Goal: Task Accomplishment & Management: Manage account settings

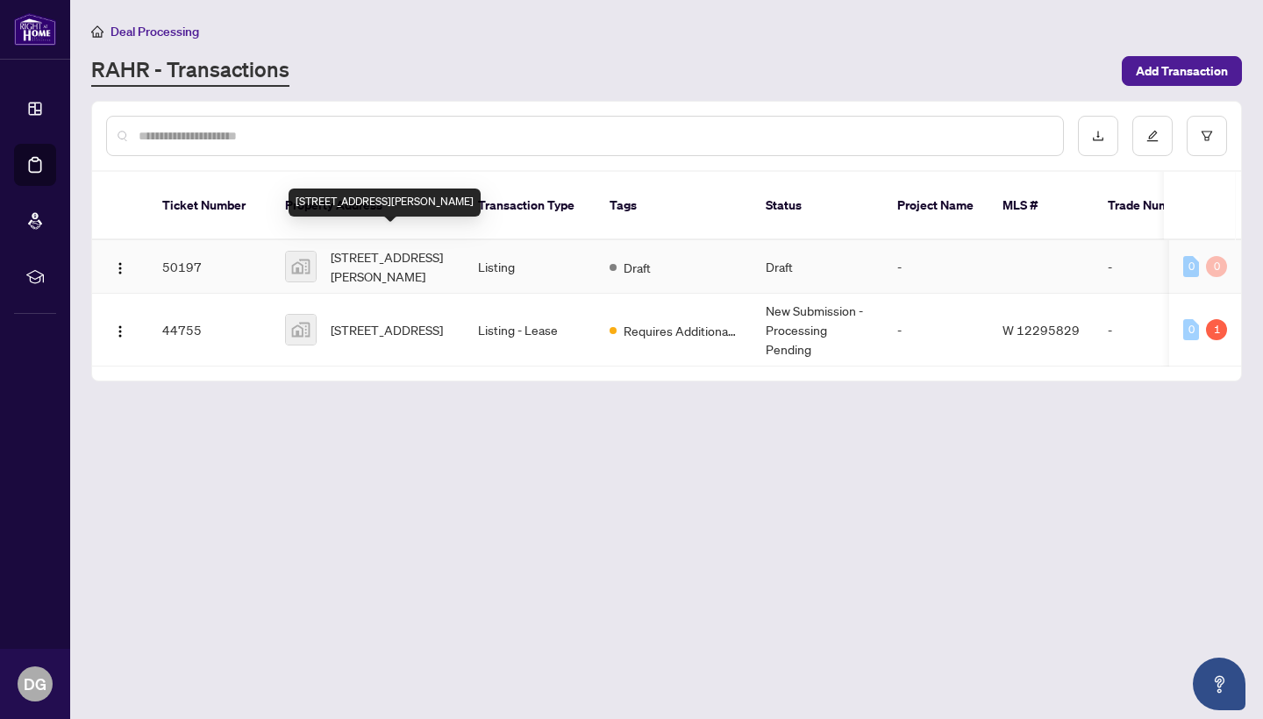
click at [361, 247] on span "[STREET_ADDRESS][PERSON_NAME]" at bounding box center [390, 266] width 119 height 39
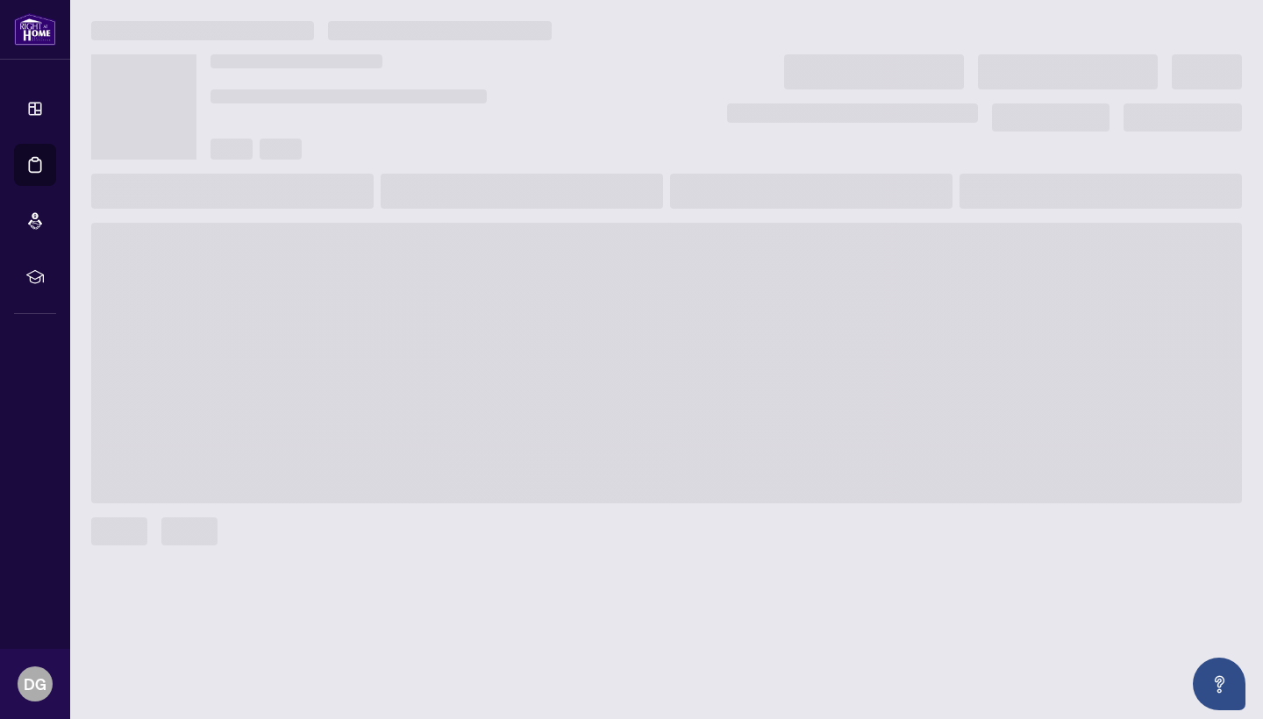
click at [361, 247] on span at bounding box center [666, 363] width 1151 height 281
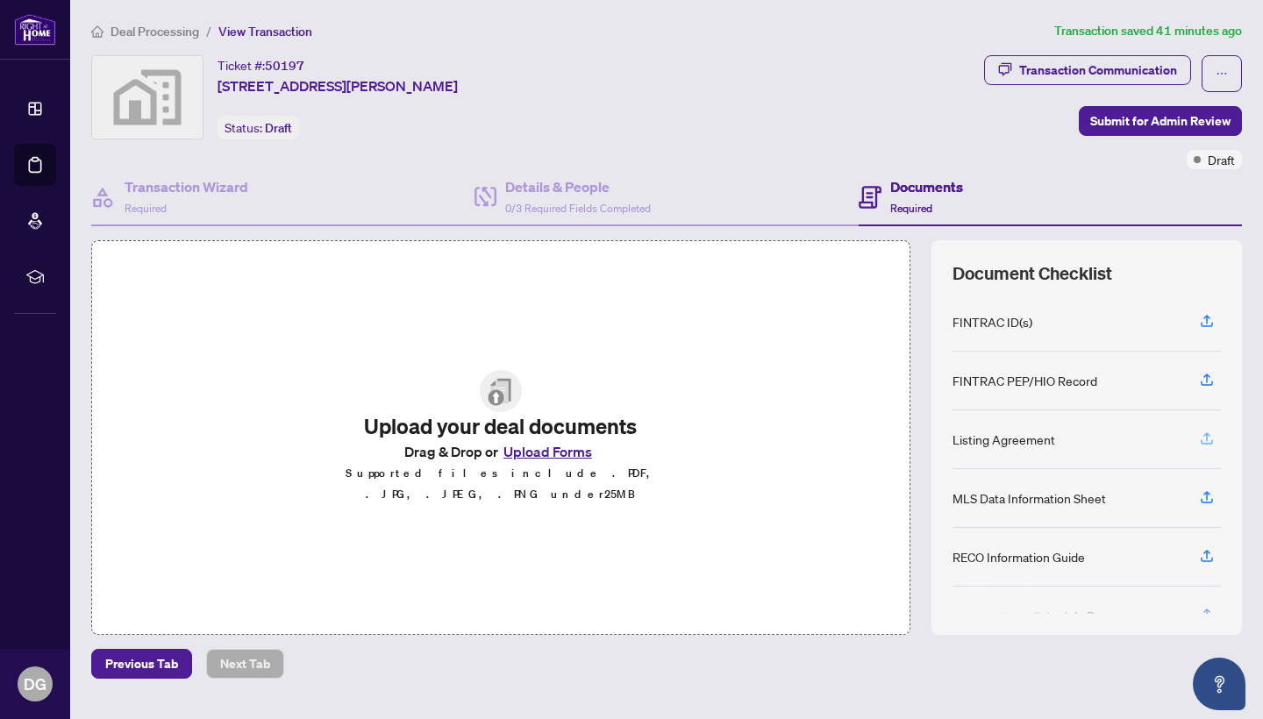
click at [1205, 440] on icon "button" at bounding box center [1207, 439] width 16 height 16
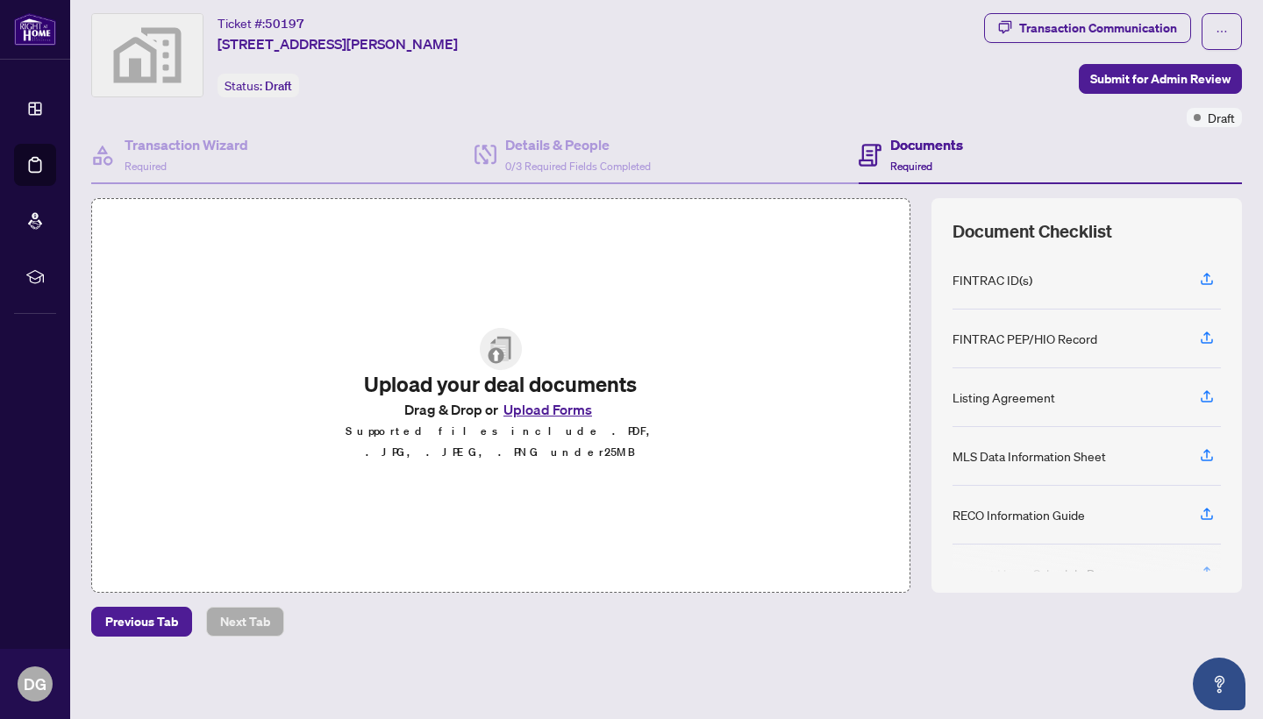
scroll to position [41, 0]
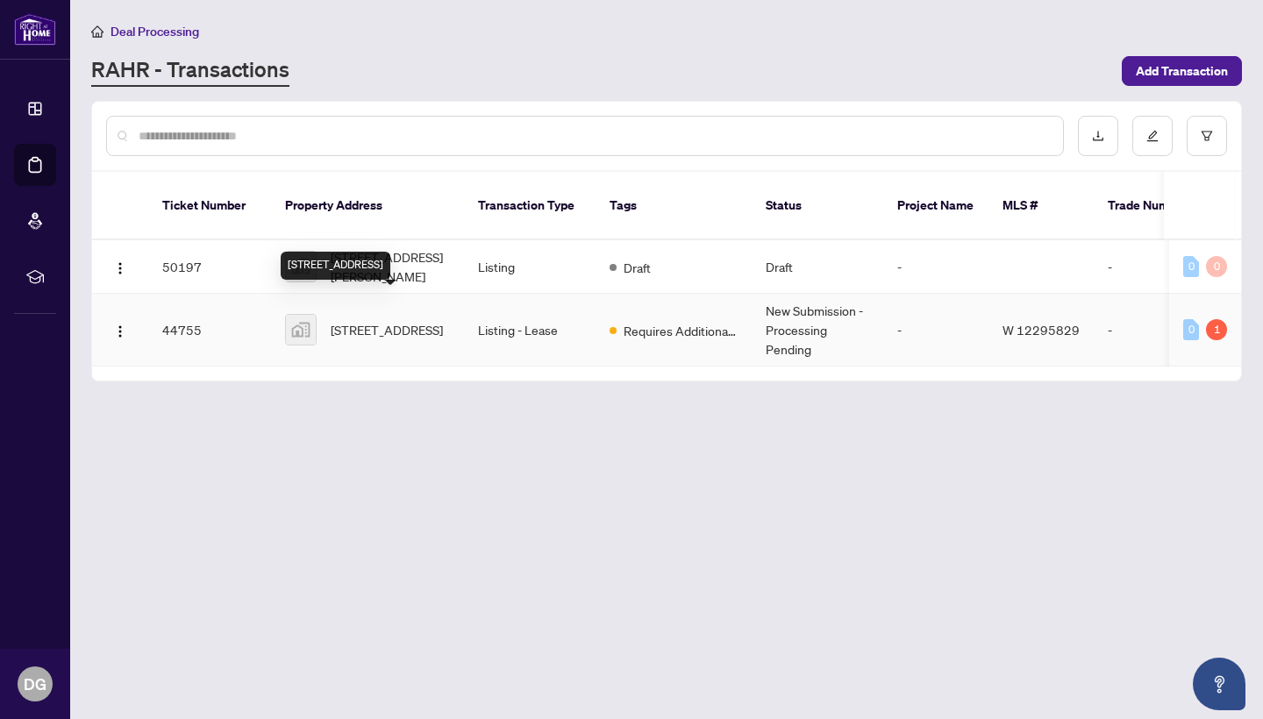
click at [359, 320] on span "[STREET_ADDRESS]" at bounding box center [387, 329] width 112 height 19
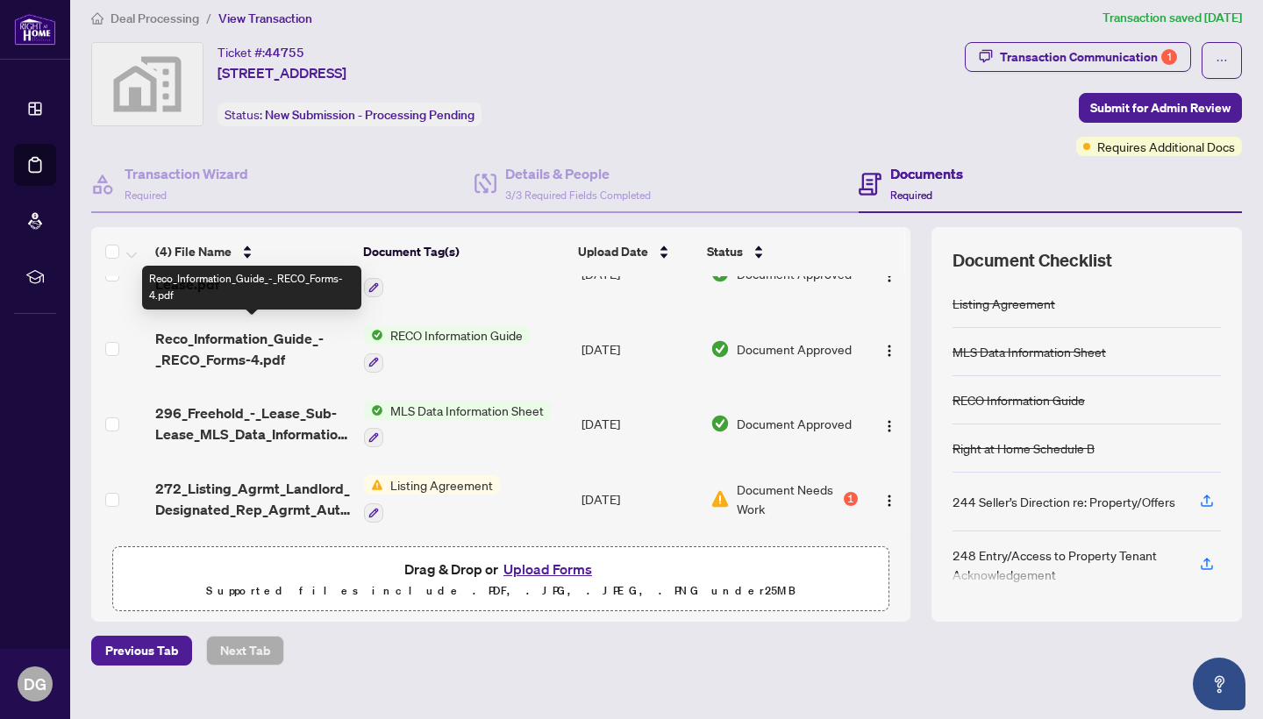
scroll to position [47, 0]
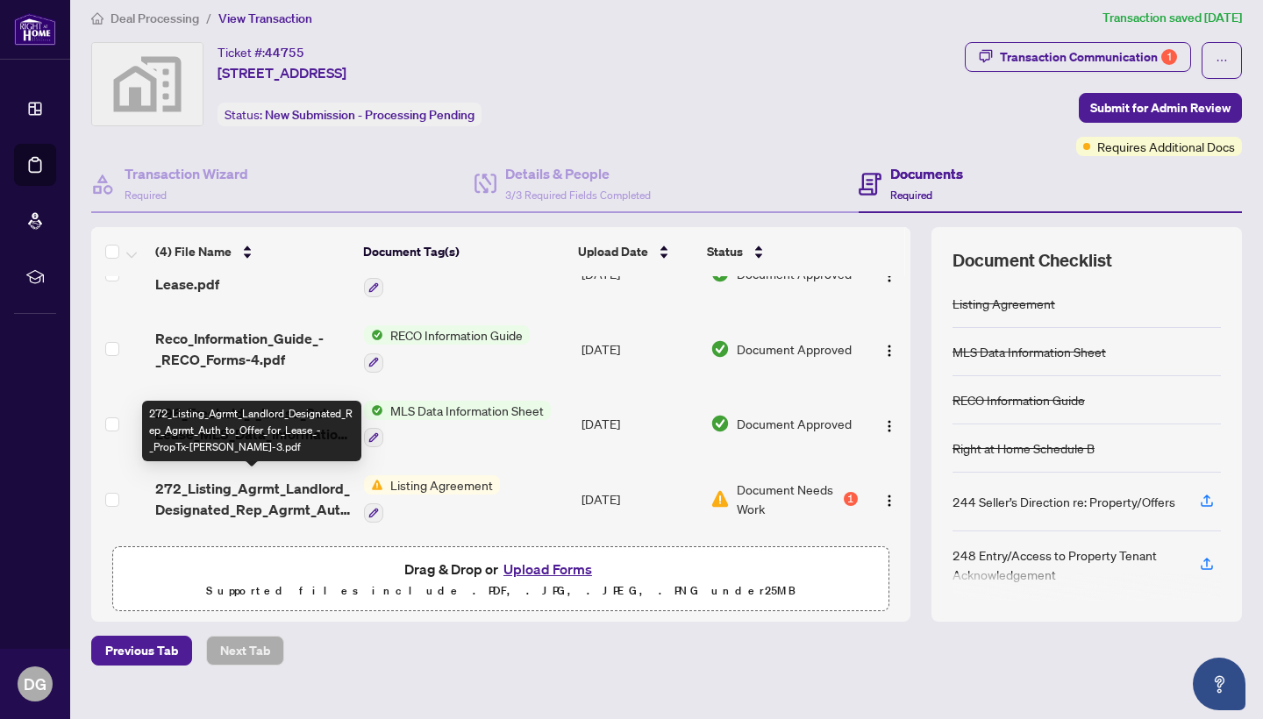
click at [247, 490] on span "272_Listing_Agrmt_Landlord_Designated_Rep_Agrmt_Auth_to_Offer_for_Lease_-_PropT…" at bounding box center [252, 499] width 195 height 42
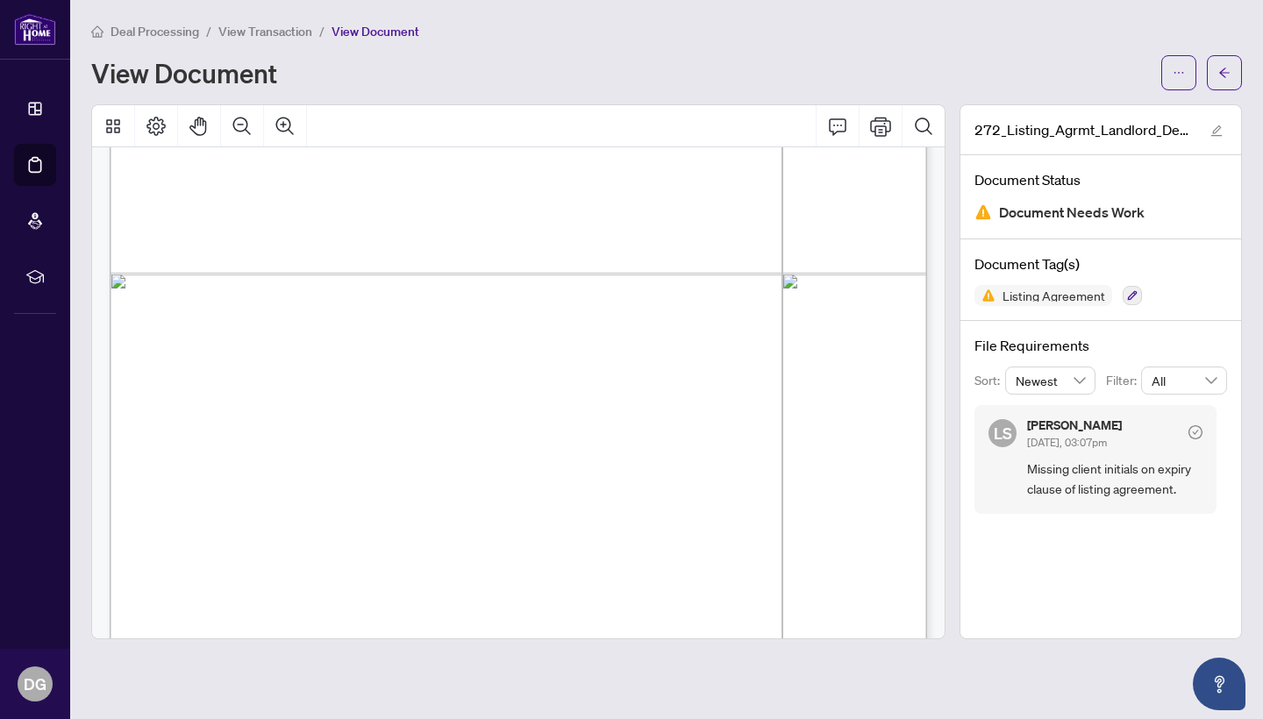
scroll to position [633, 0]
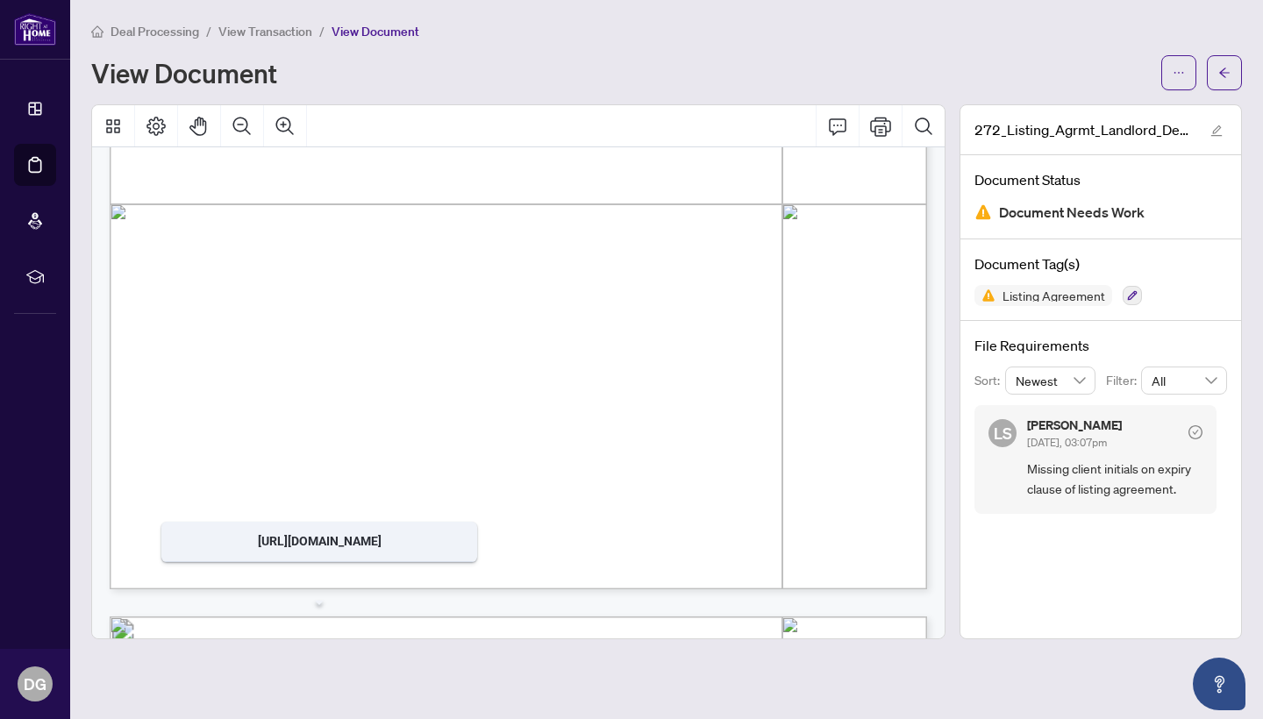
click at [306, 666] on main "Deal Processing / View Transaction / View Document View Document 272_Listing_Ag…" at bounding box center [666, 359] width 1193 height 719
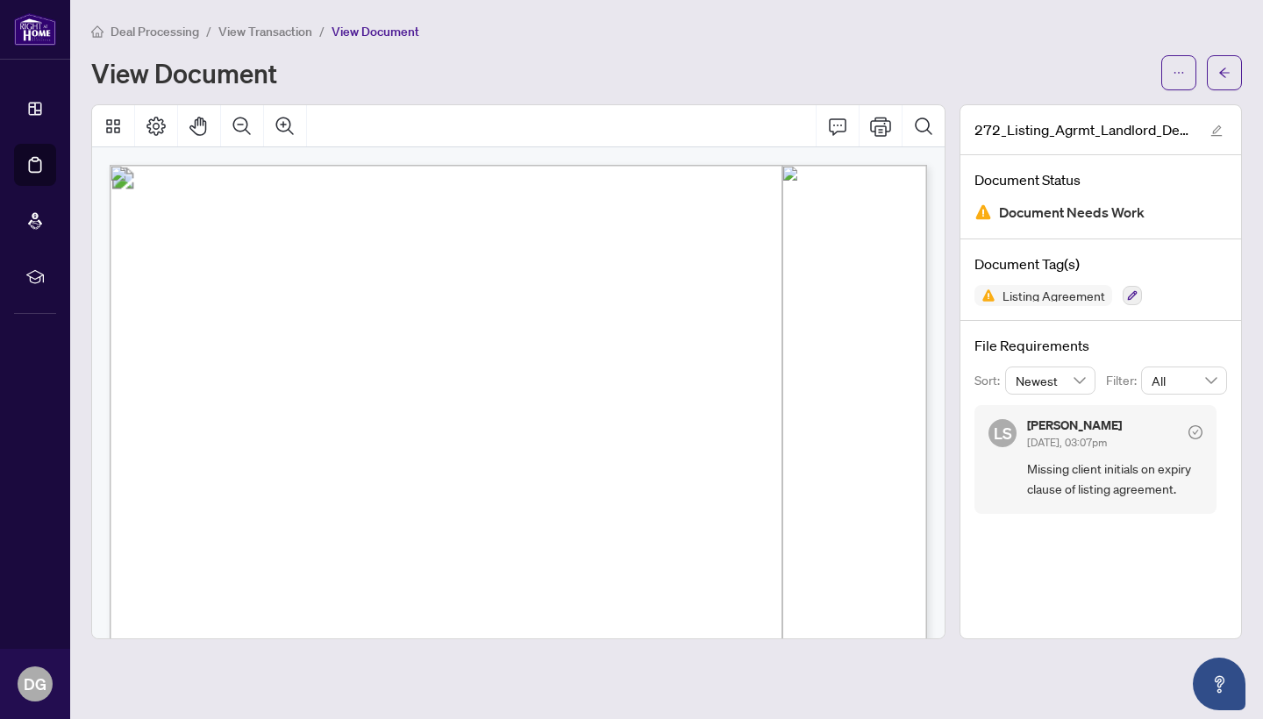
scroll to position [0, 0]
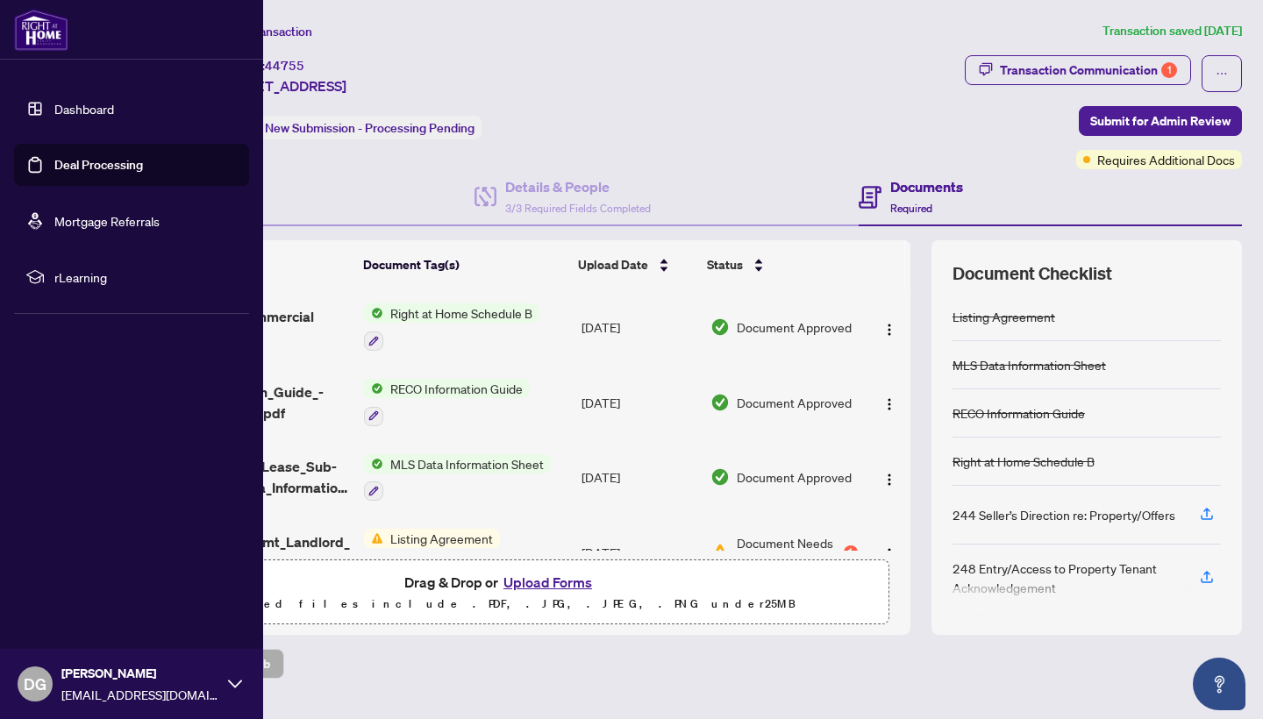
click at [62, 111] on link "Dashboard" at bounding box center [84, 109] width 60 height 16
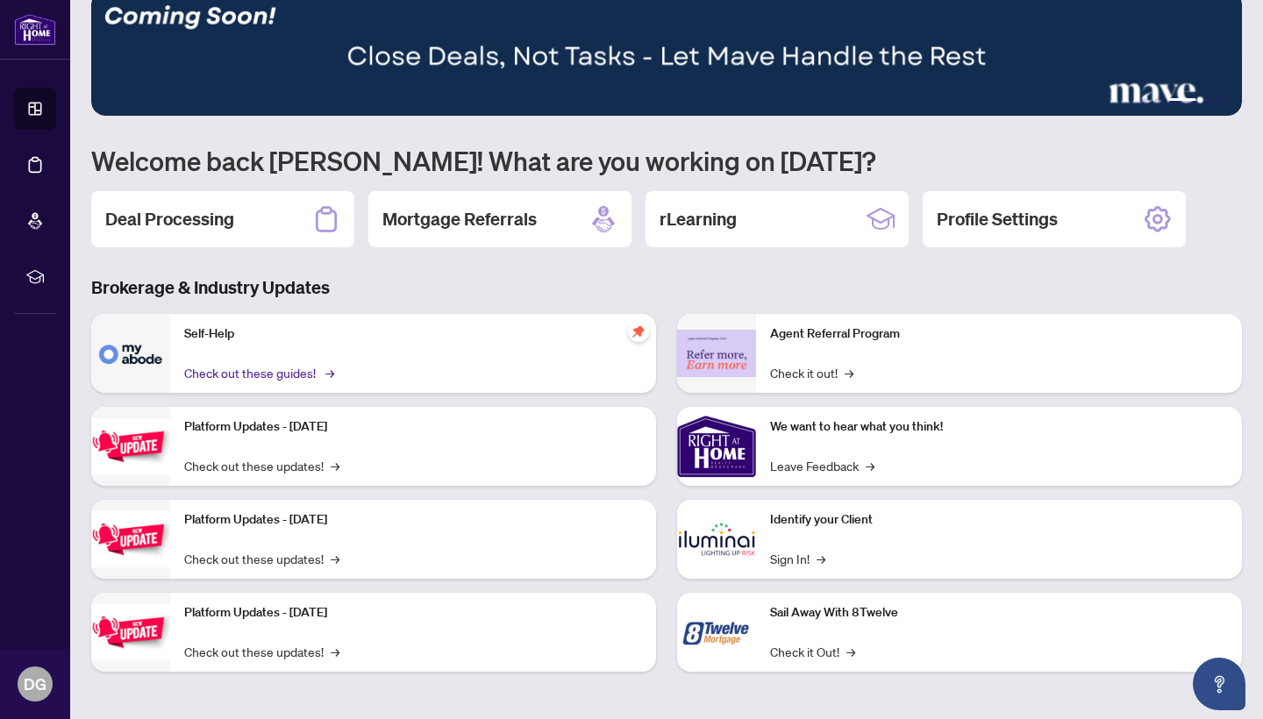
click at [263, 372] on link "Check out these guides! →" at bounding box center [257, 372] width 147 height 19
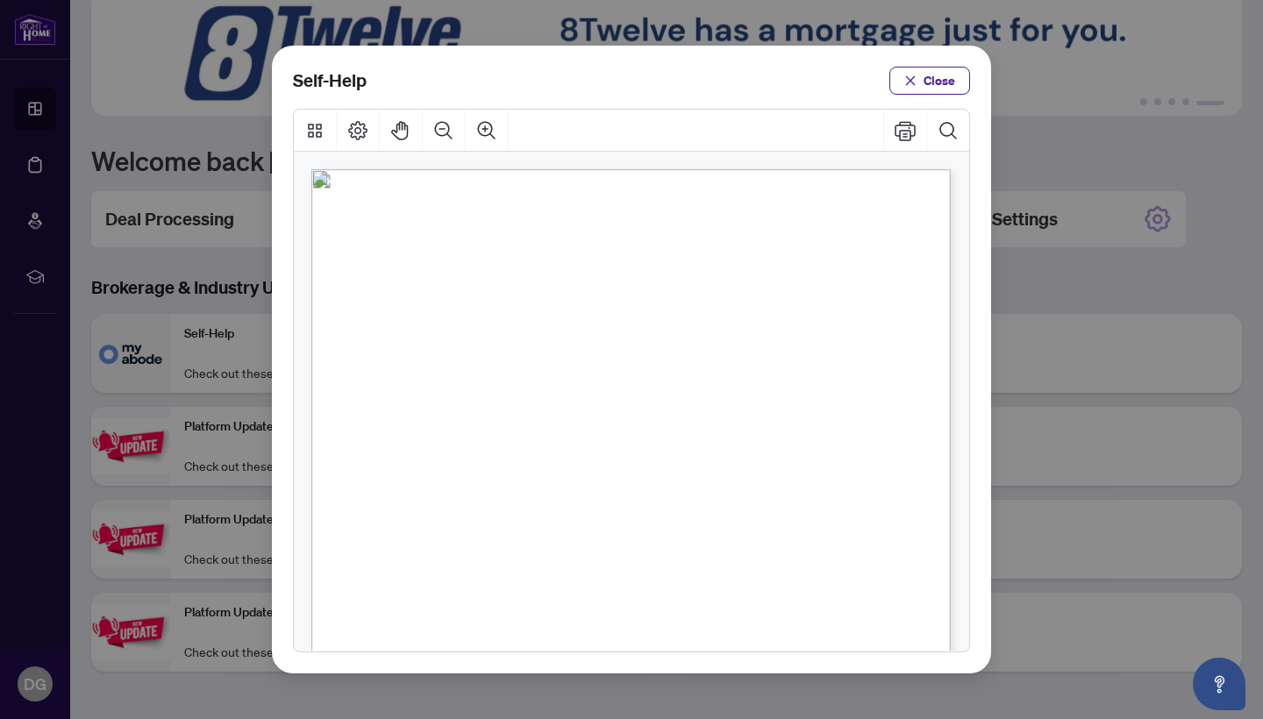
click at [633, 268] on span "PDF" at bounding box center [638, 269] width 24 height 18
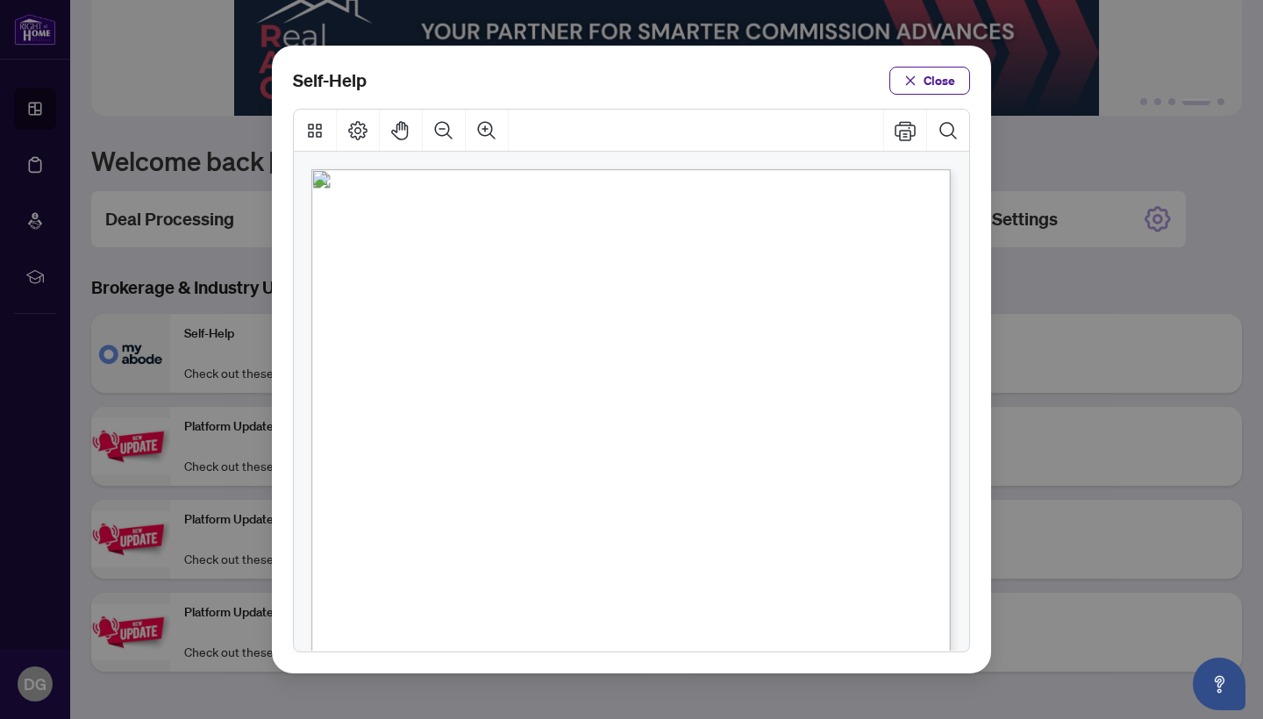
click at [629, 308] on span "PDF" at bounding box center [622, 309] width 24 height 18
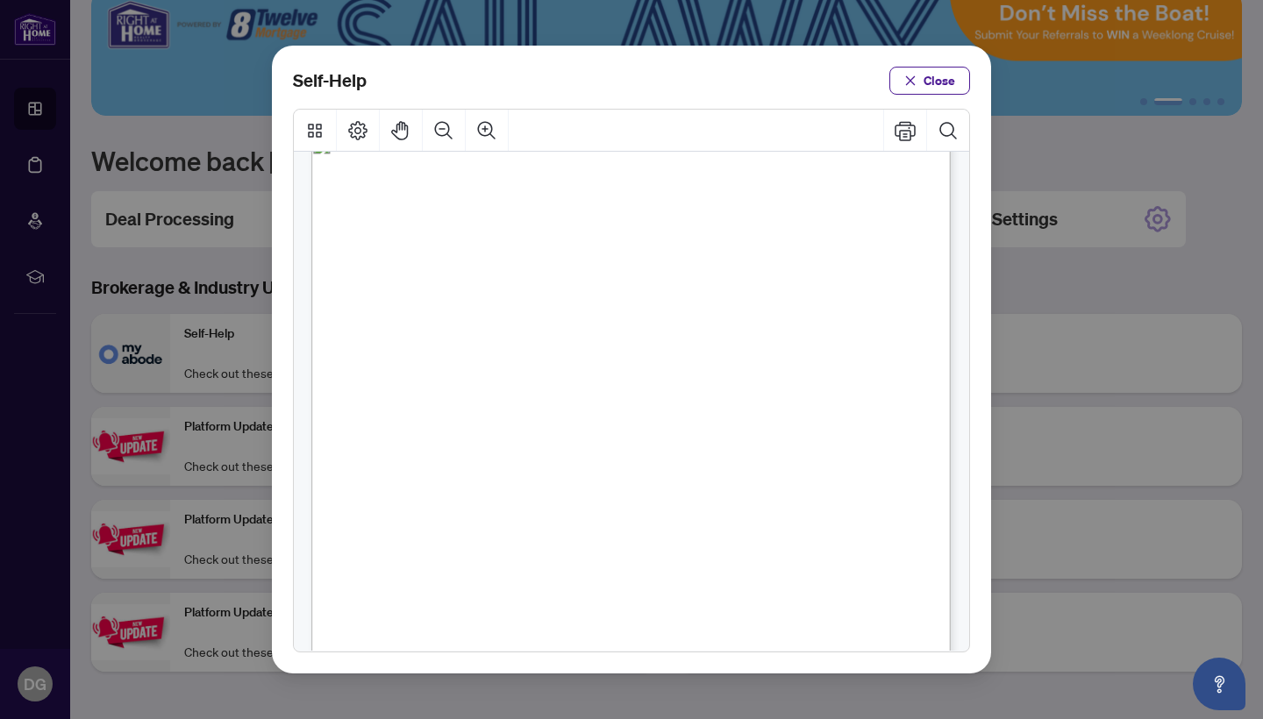
scroll to position [47, 0]
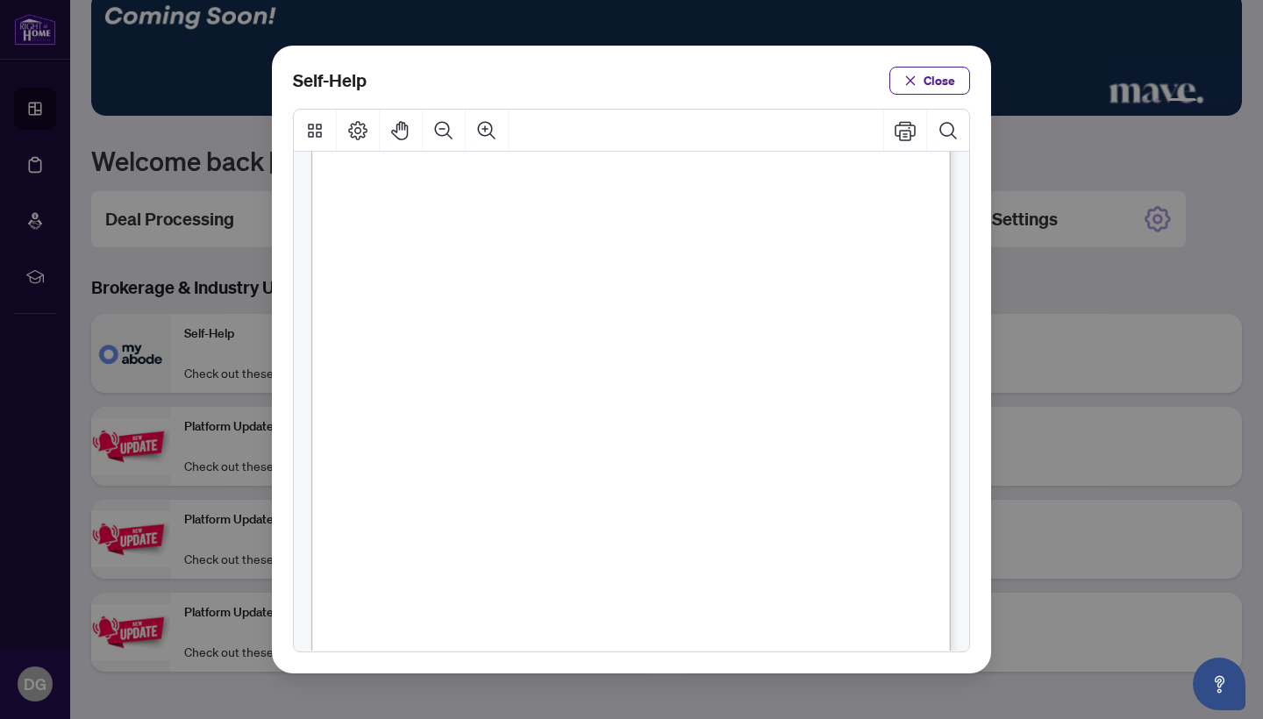
click at [660, 301] on span "PDF" at bounding box center [658, 304] width 24 height 18
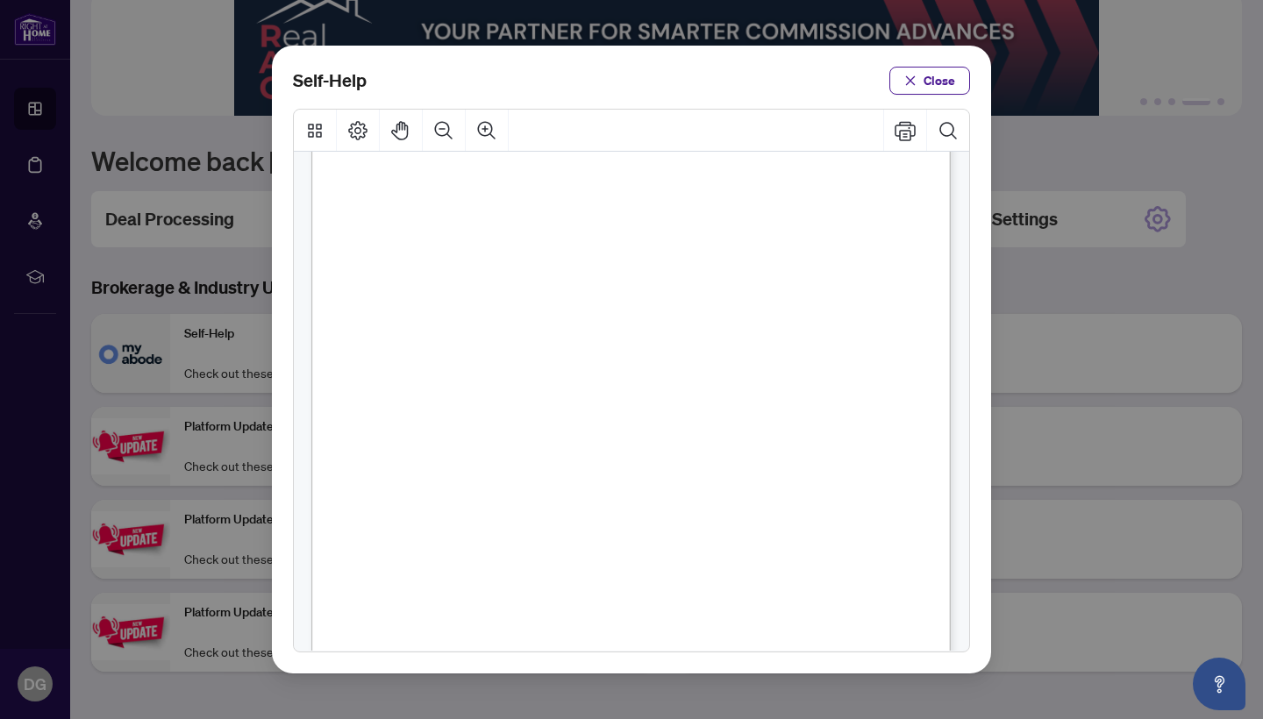
click at [628, 343] on span "PDF" at bounding box center [632, 344] width 24 height 18
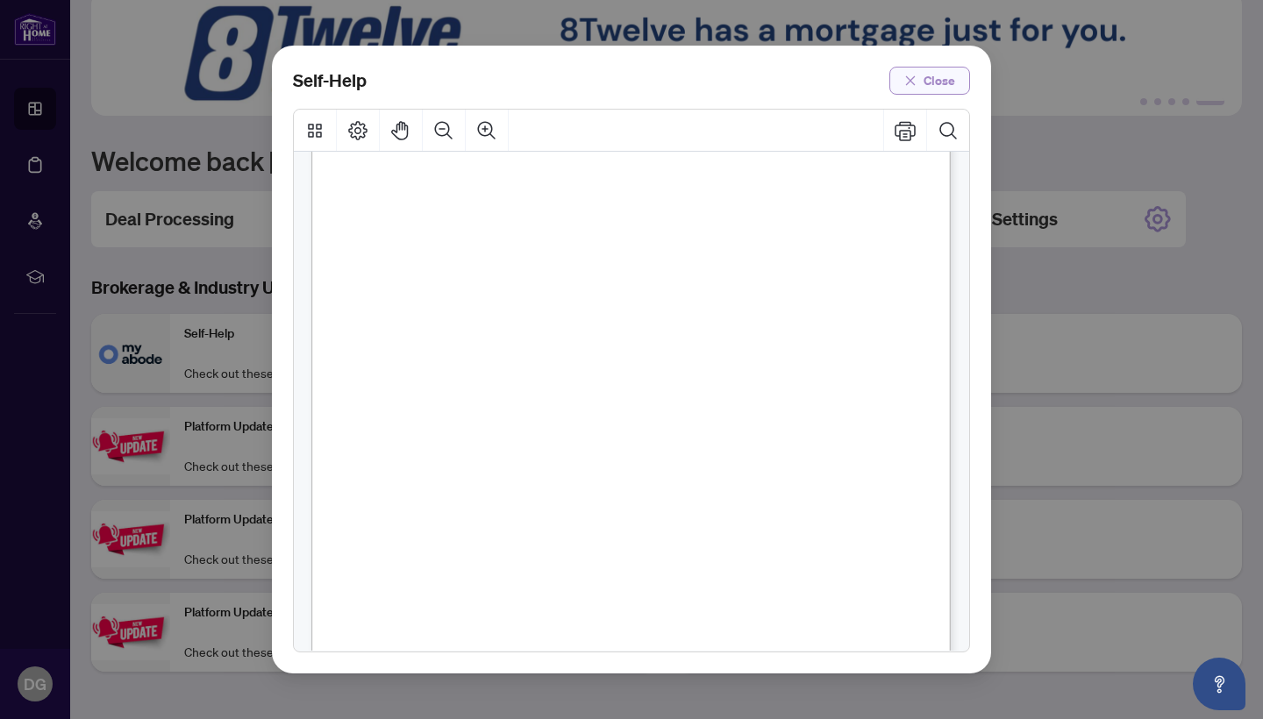
click at [935, 77] on span "Close" at bounding box center [940, 81] width 32 height 28
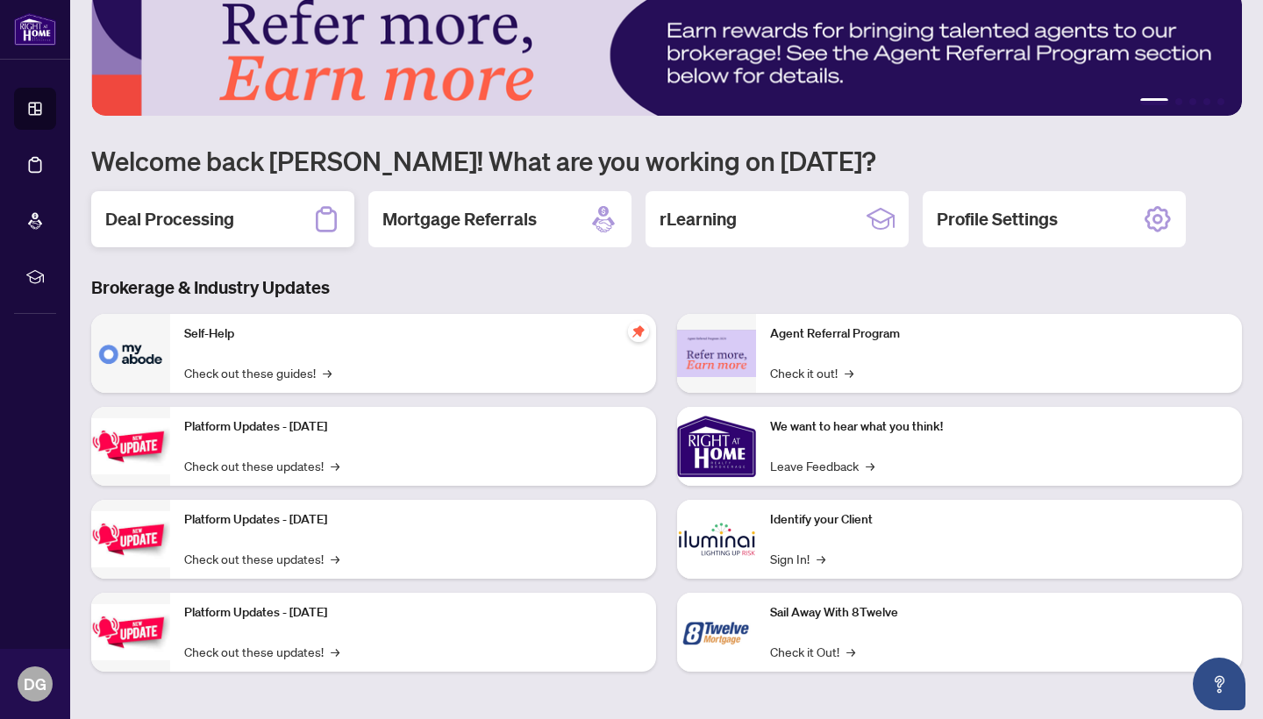
click at [133, 221] on h2 "Deal Processing" at bounding box center [169, 219] width 129 height 25
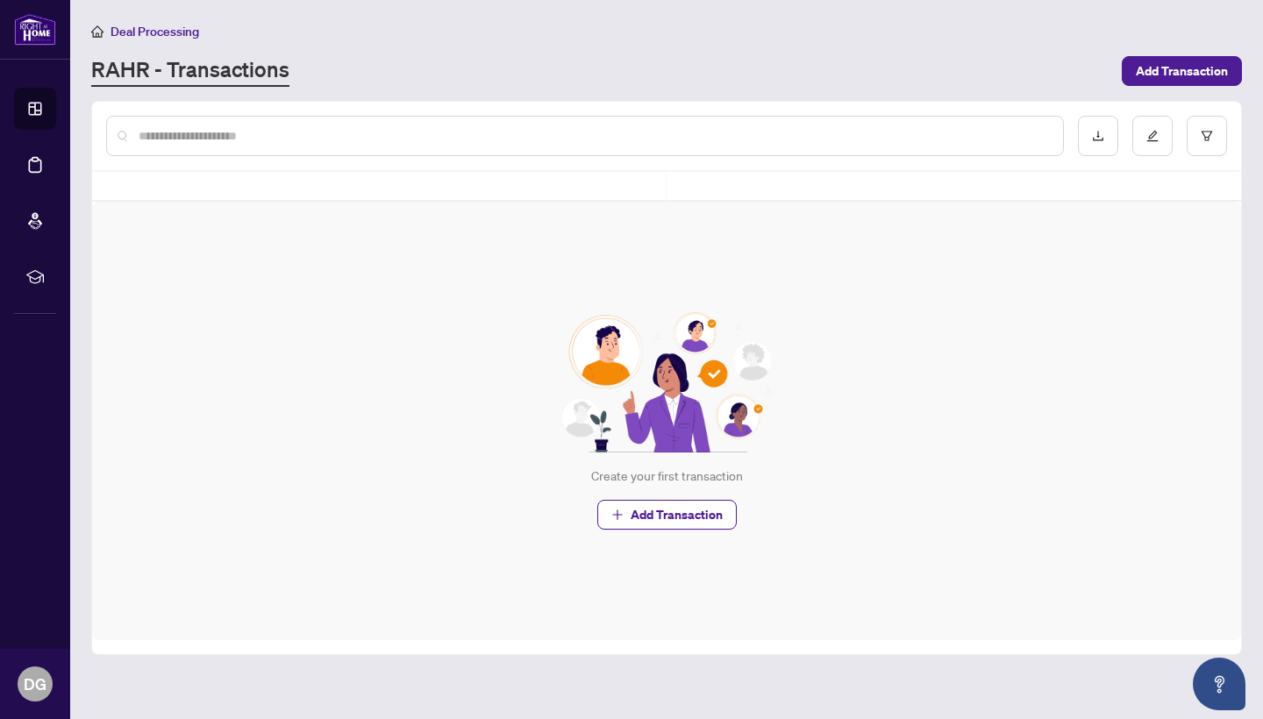
click at [133, 221] on div "Create your first transaction Add Transaction" at bounding box center [666, 421] width 1149 height 439
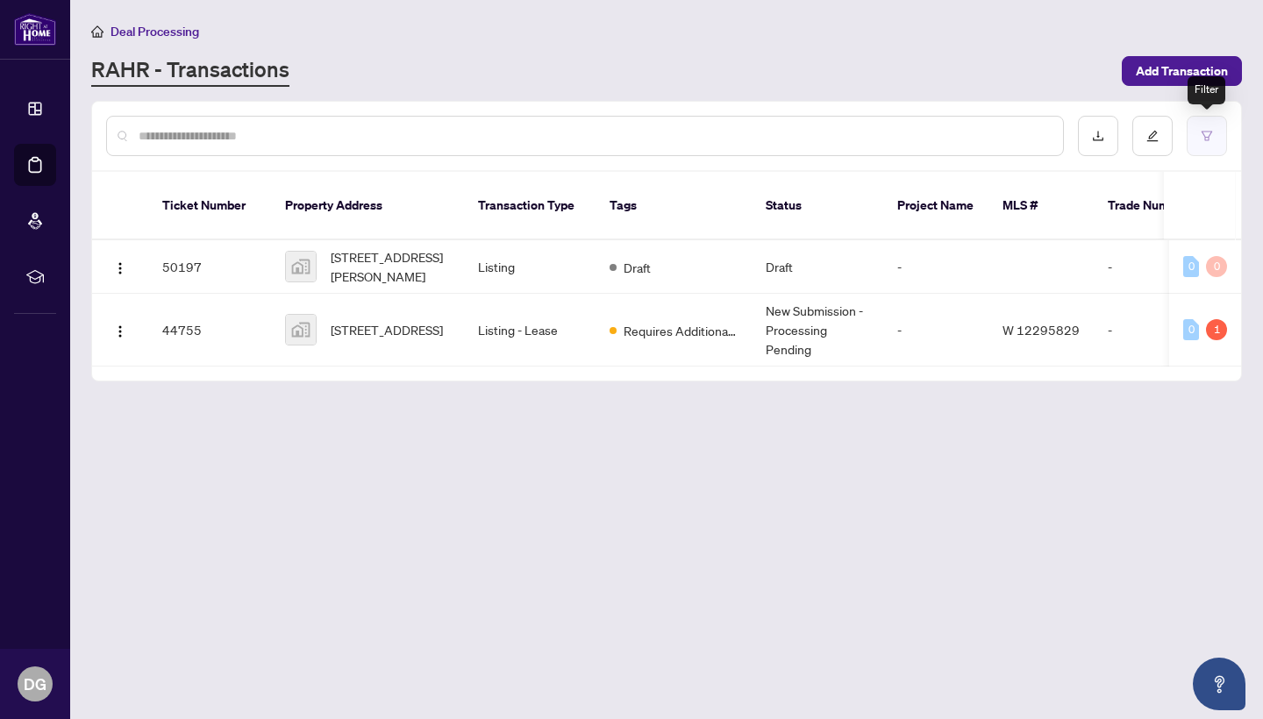
click at [1207, 132] on icon "filter" at bounding box center [1207, 136] width 12 height 12
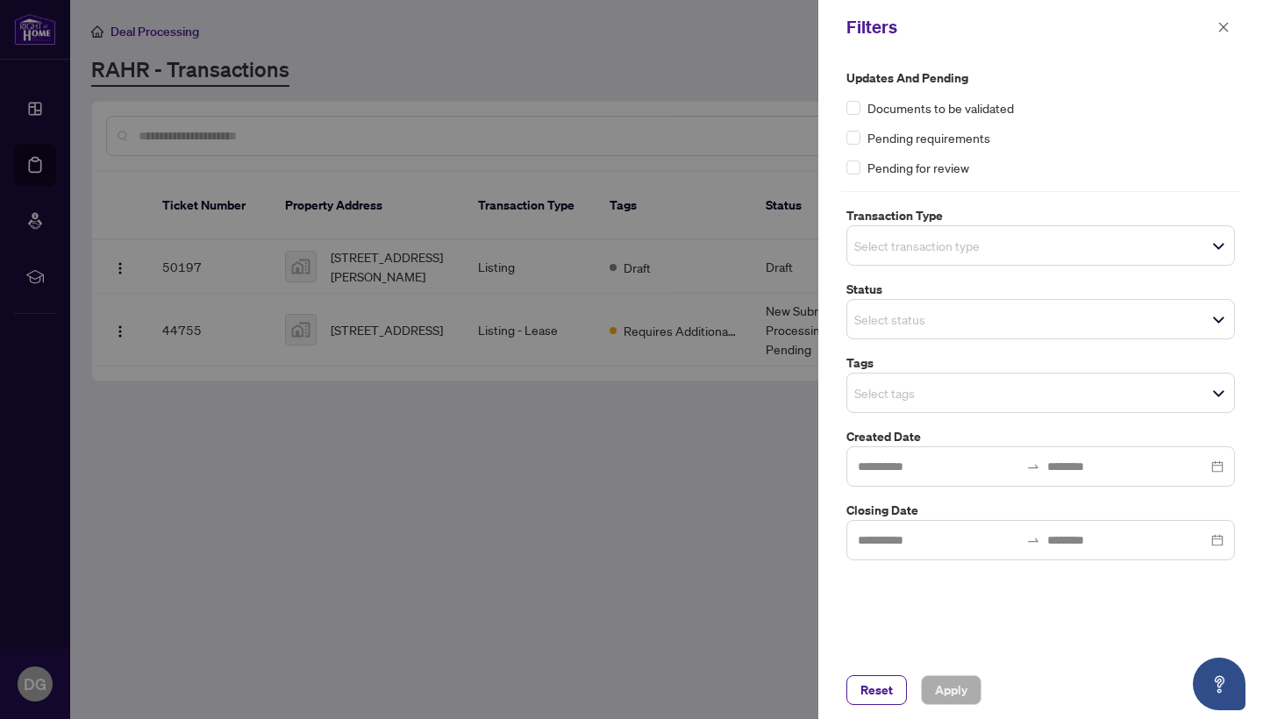
click at [703, 420] on div at bounding box center [631, 359] width 1263 height 719
click at [781, 649] on div at bounding box center [631, 359] width 1263 height 719
click at [782, 647] on div at bounding box center [631, 359] width 1263 height 719
click at [781, 648] on div at bounding box center [631, 359] width 1263 height 719
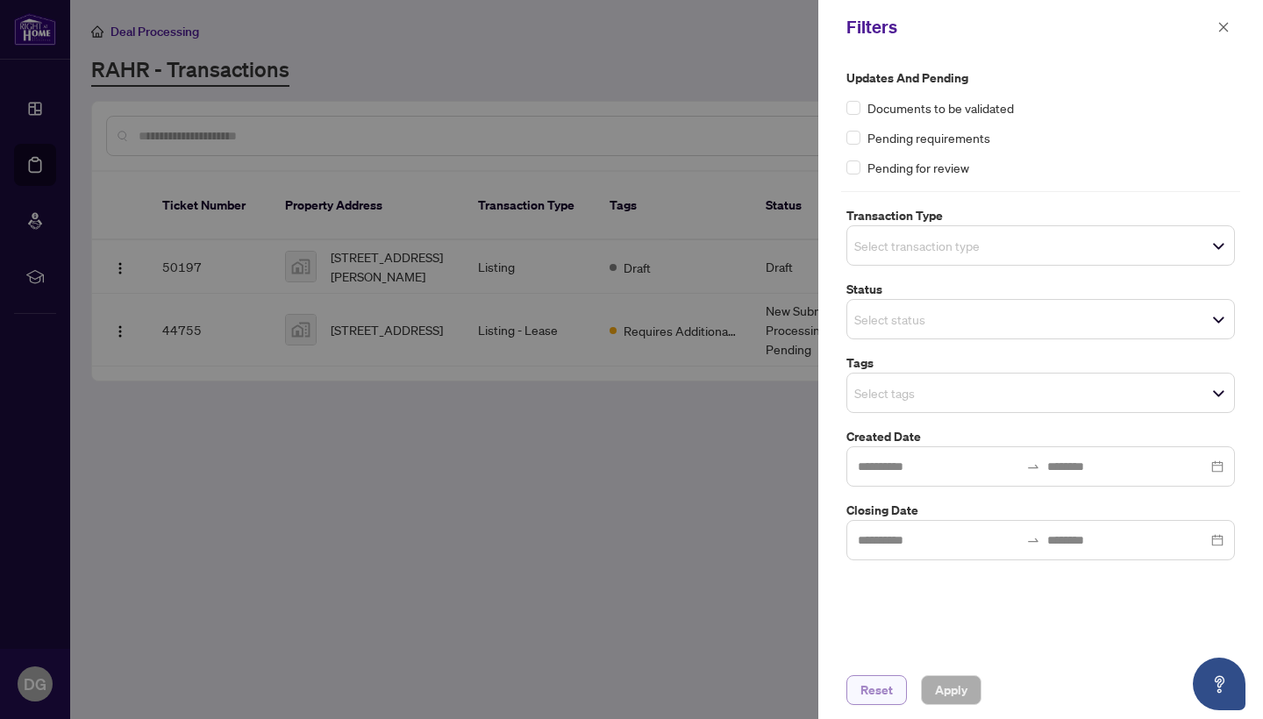
click at [869, 692] on span "Reset" at bounding box center [877, 690] width 32 height 28
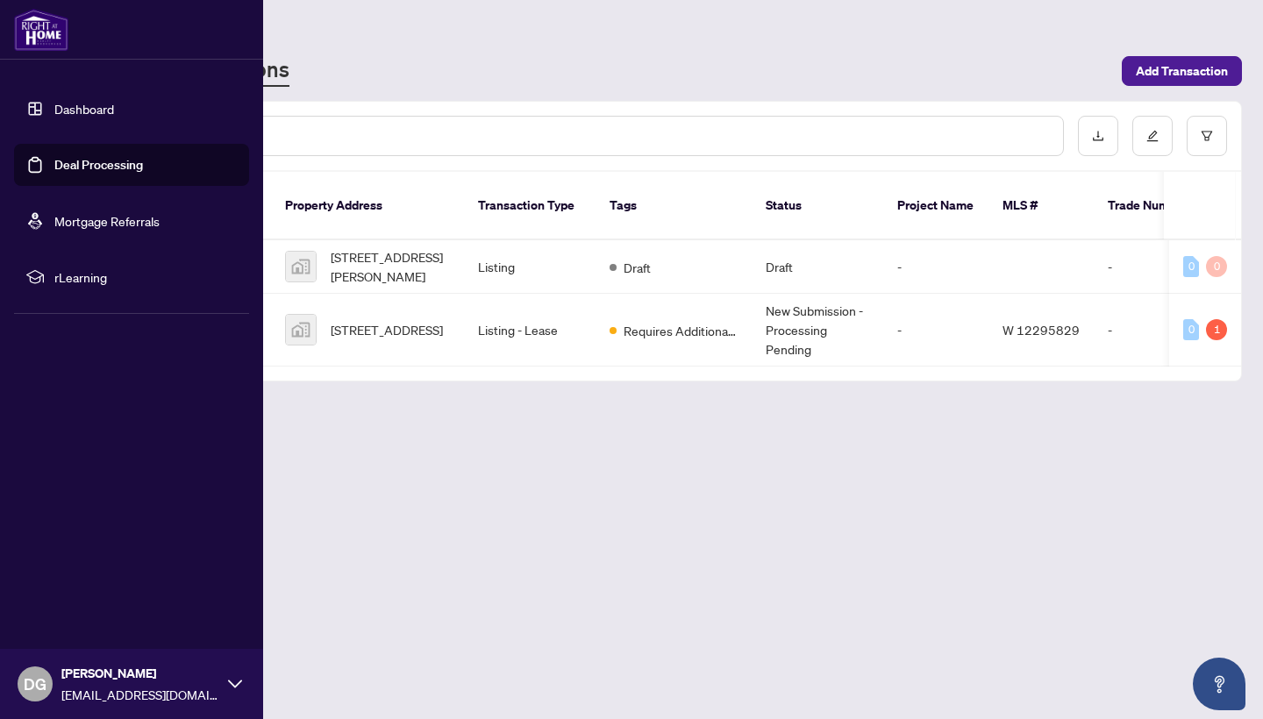
click at [56, 109] on link "Dashboard" at bounding box center [84, 109] width 60 height 16
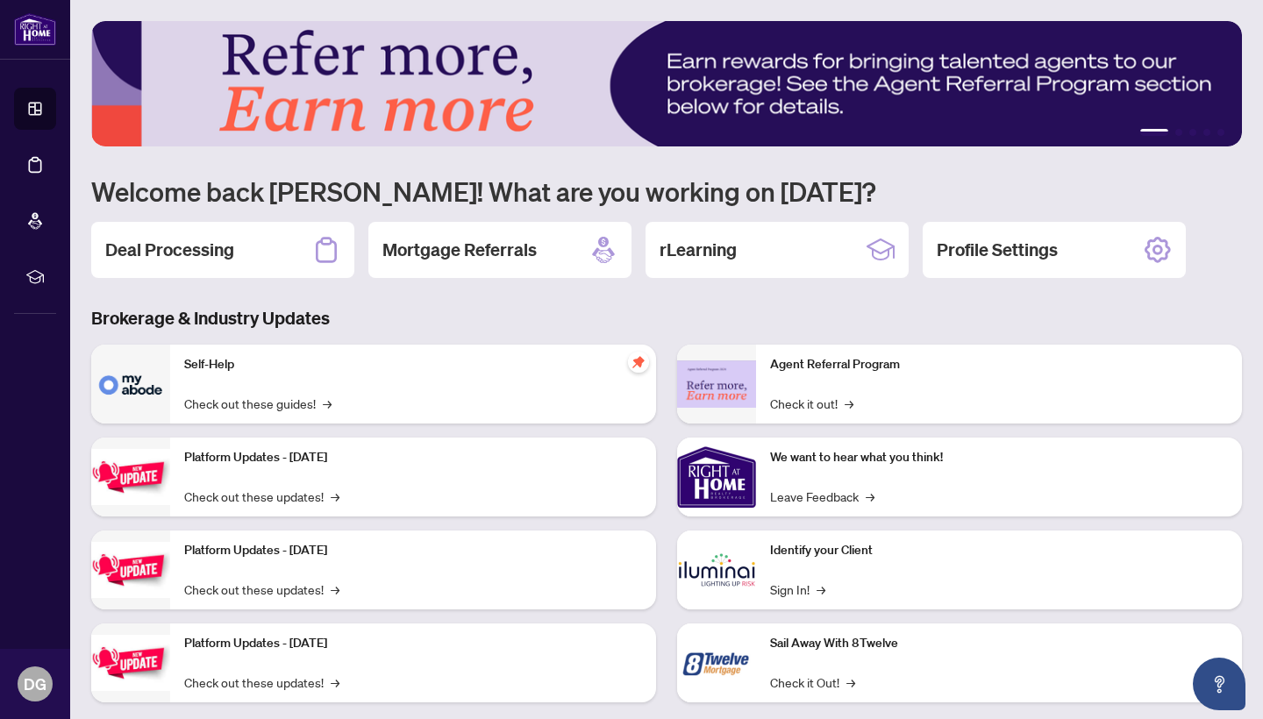
click at [222, 368] on p "Self-Help" at bounding box center [413, 364] width 458 height 19
click at [249, 404] on link "Check out these guides! →" at bounding box center [257, 403] width 147 height 19
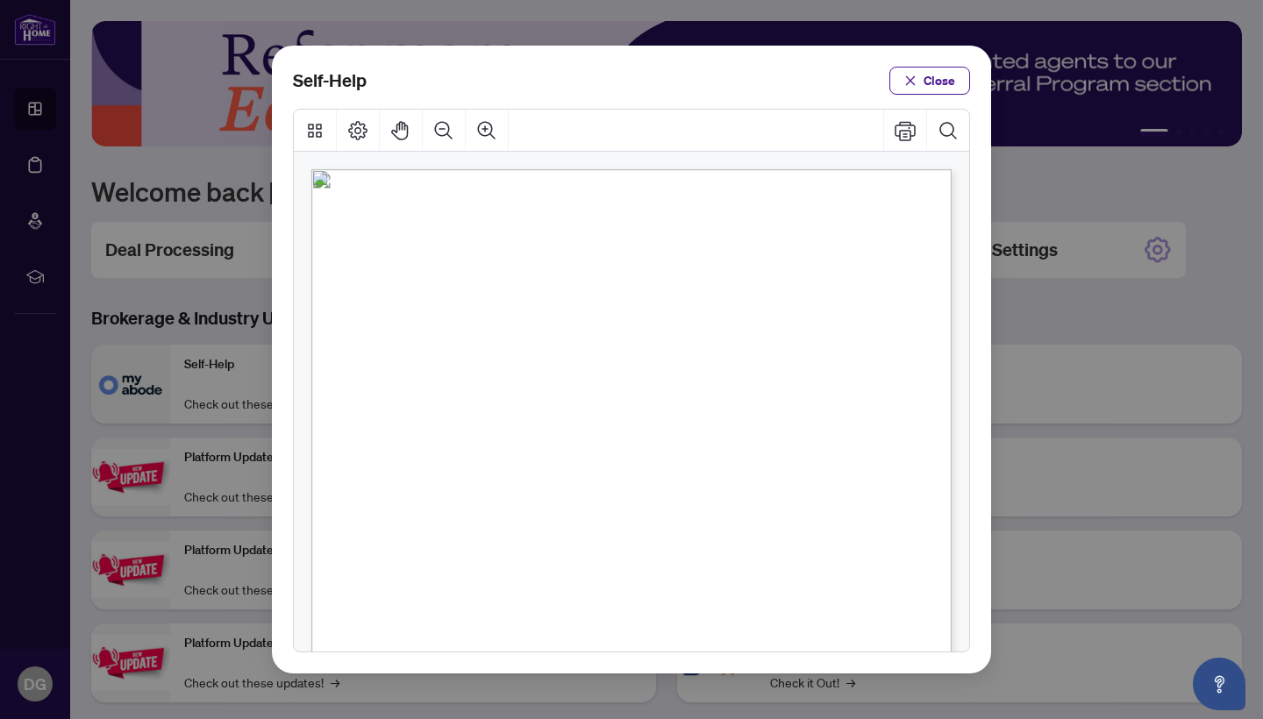
click at [660, 347] on span "PDF" at bounding box center [658, 350] width 25 height 18
click at [947, 81] on span "Close" at bounding box center [940, 81] width 32 height 28
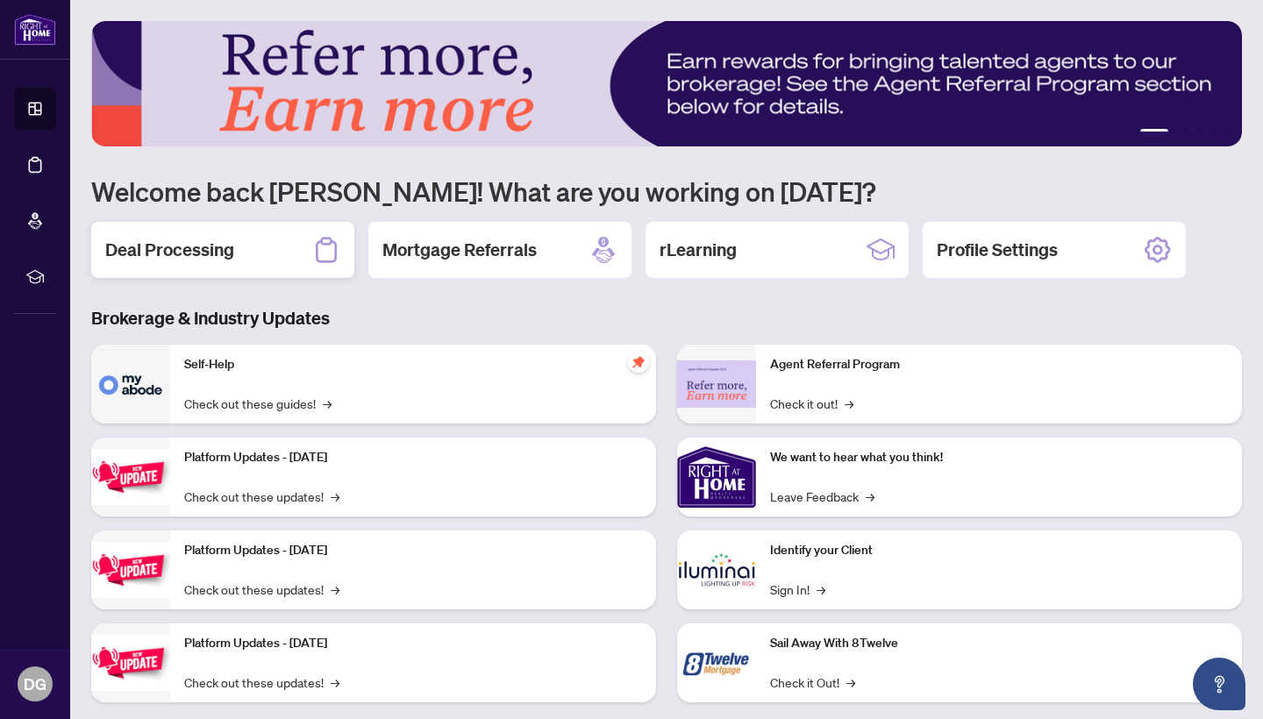
click at [324, 246] on icon at bounding box center [326, 250] width 28 height 28
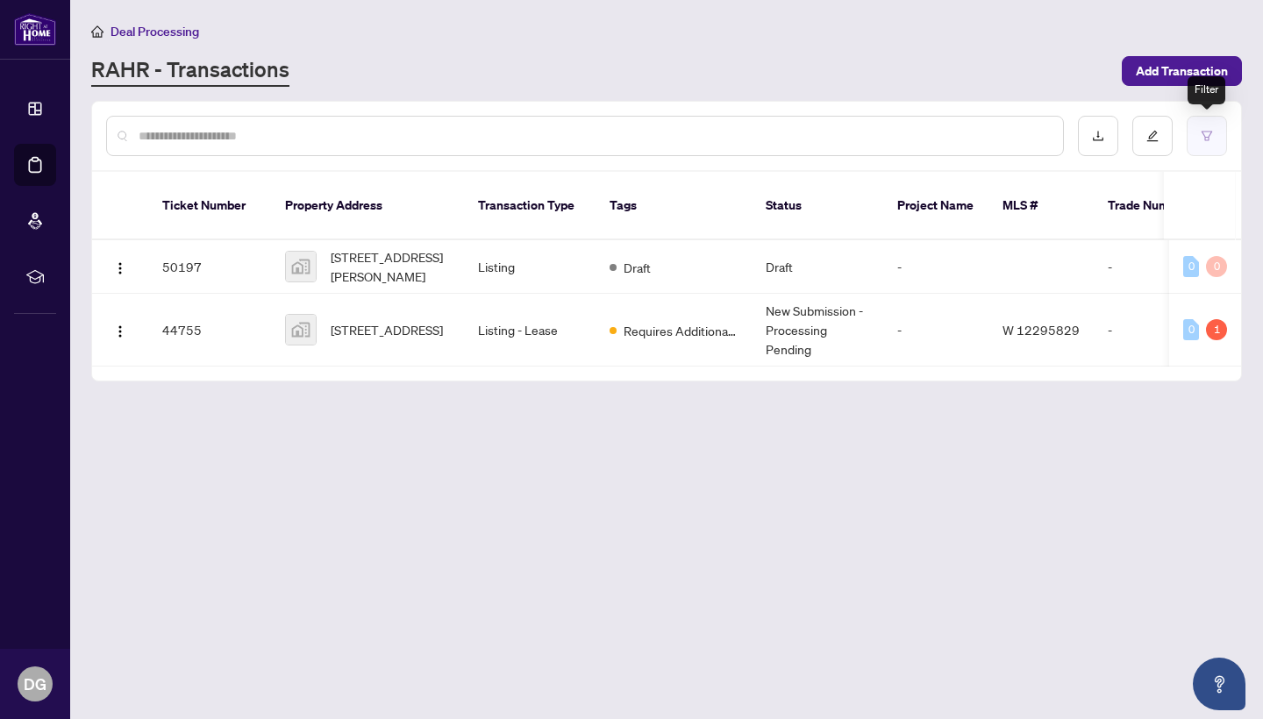
click at [1210, 134] on icon "filter" at bounding box center [1207, 136] width 11 height 10
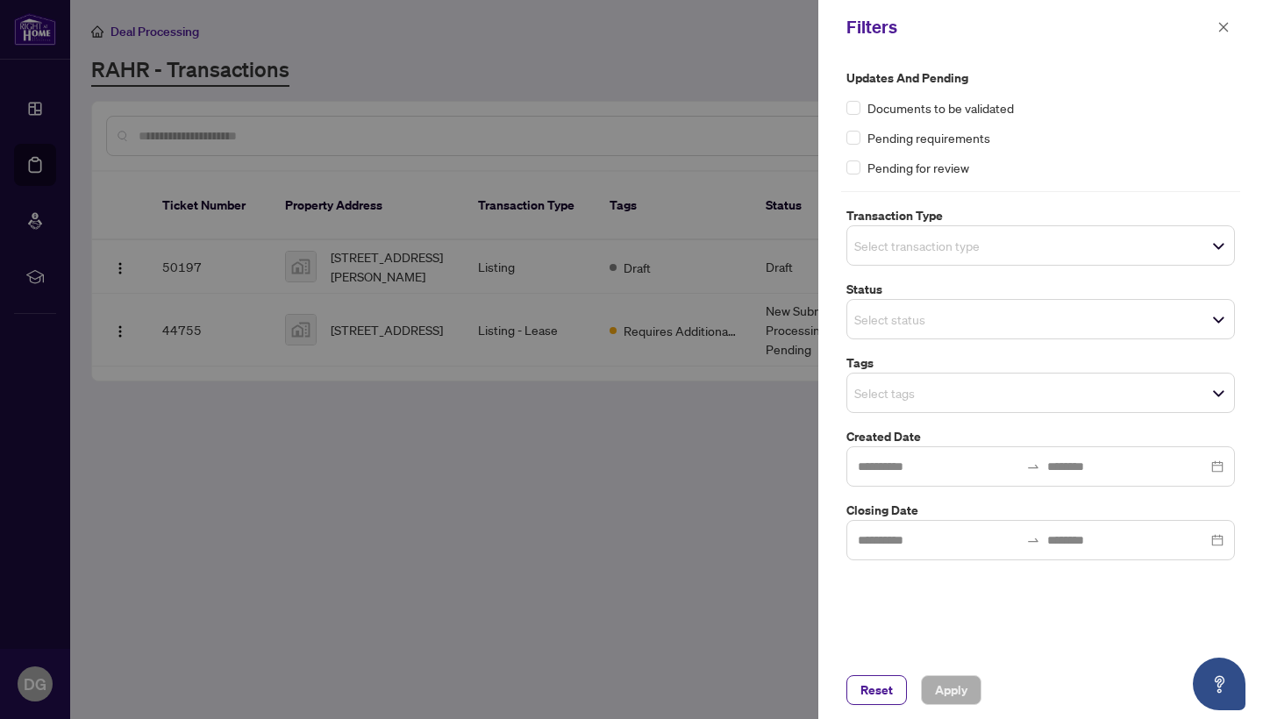
click at [786, 69] on div at bounding box center [631, 359] width 1263 height 719
click at [1227, 680] on icon "Open asap" at bounding box center [1220, 685] width 22 height 22
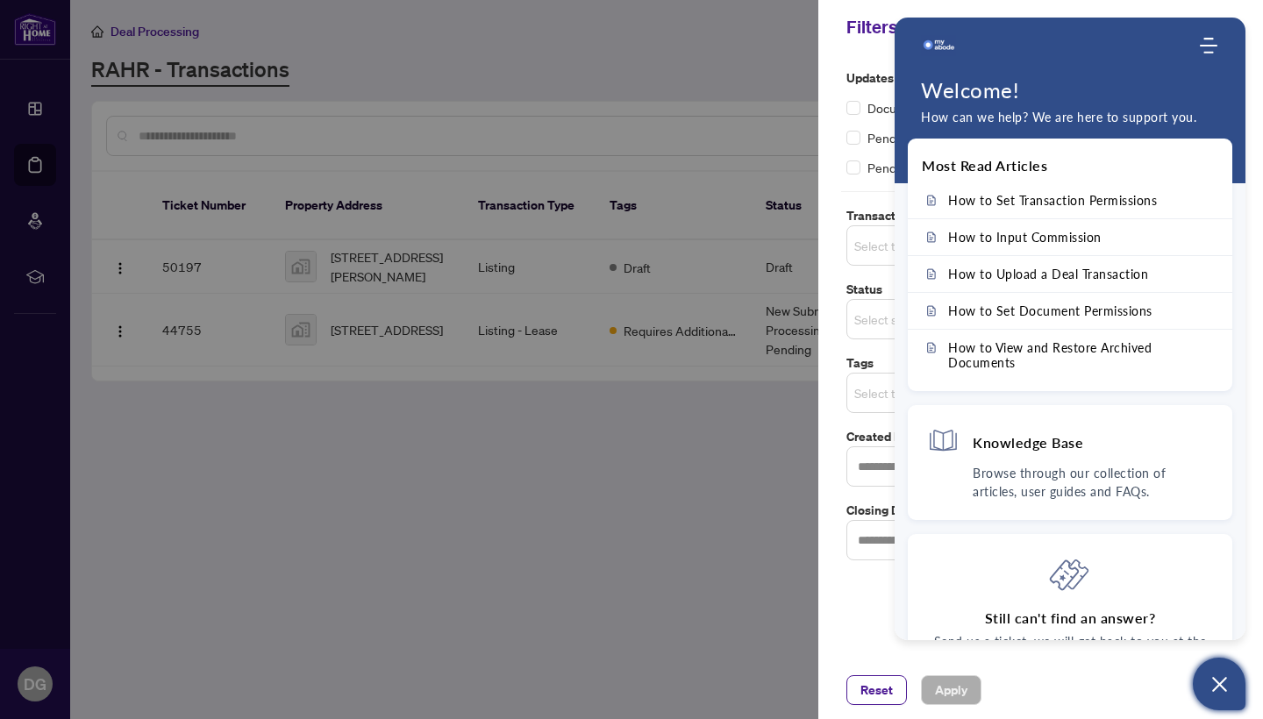
click at [717, 197] on div at bounding box center [631, 359] width 1263 height 719
click at [659, 57] on div at bounding box center [631, 359] width 1263 height 719
click at [931, 47] on img "Company logo" at bounding box center [938, 45] width 35 height 35
click at [1215, 684] on icon "Open asap" at bounding box center [1220, 685] width 22 height 22
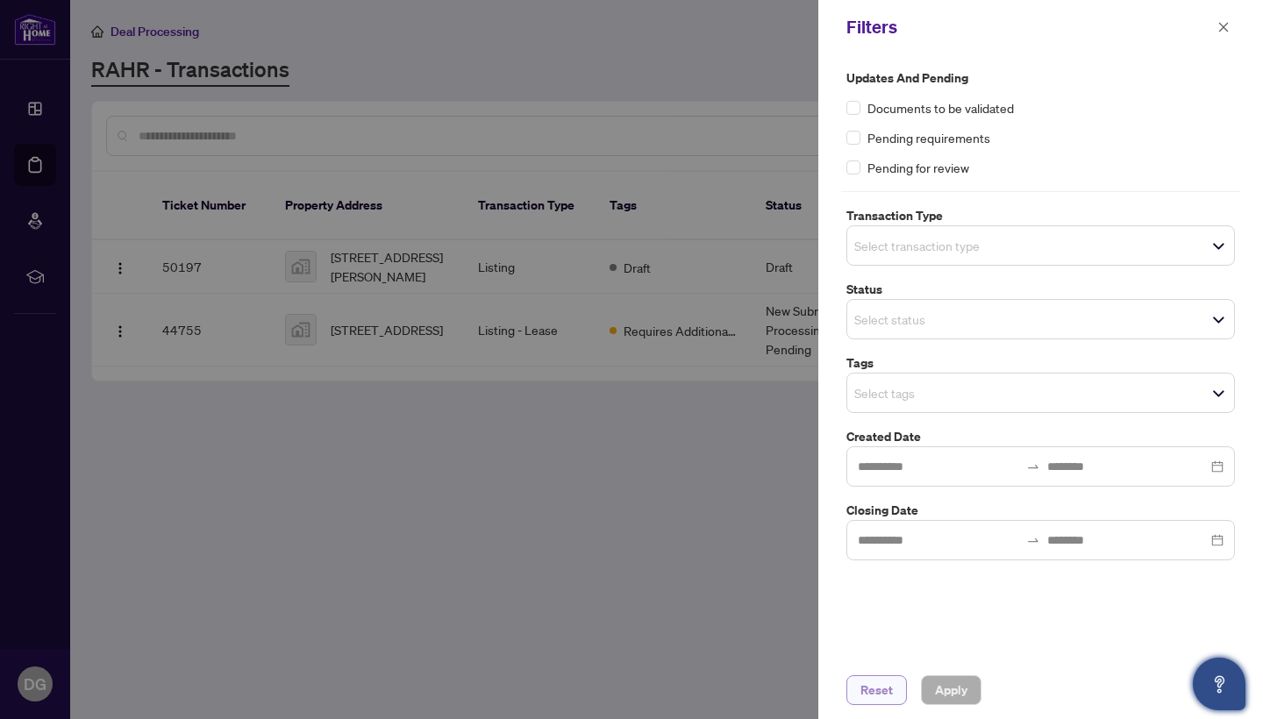
click at [888, 693] on span "Reset" at bounding box center [877, 690] width 32 height 28
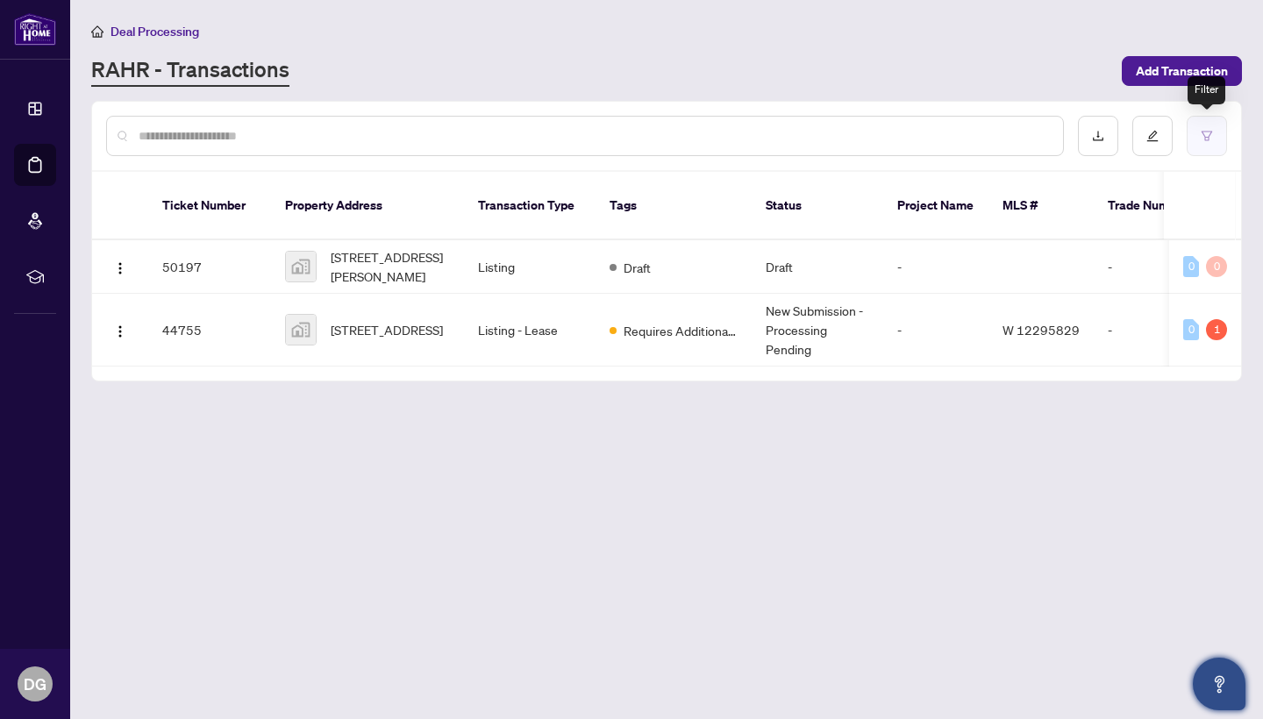
click at [1209, 136] on icon "filter" at bounding box center [1207, 136] width 11 height 10
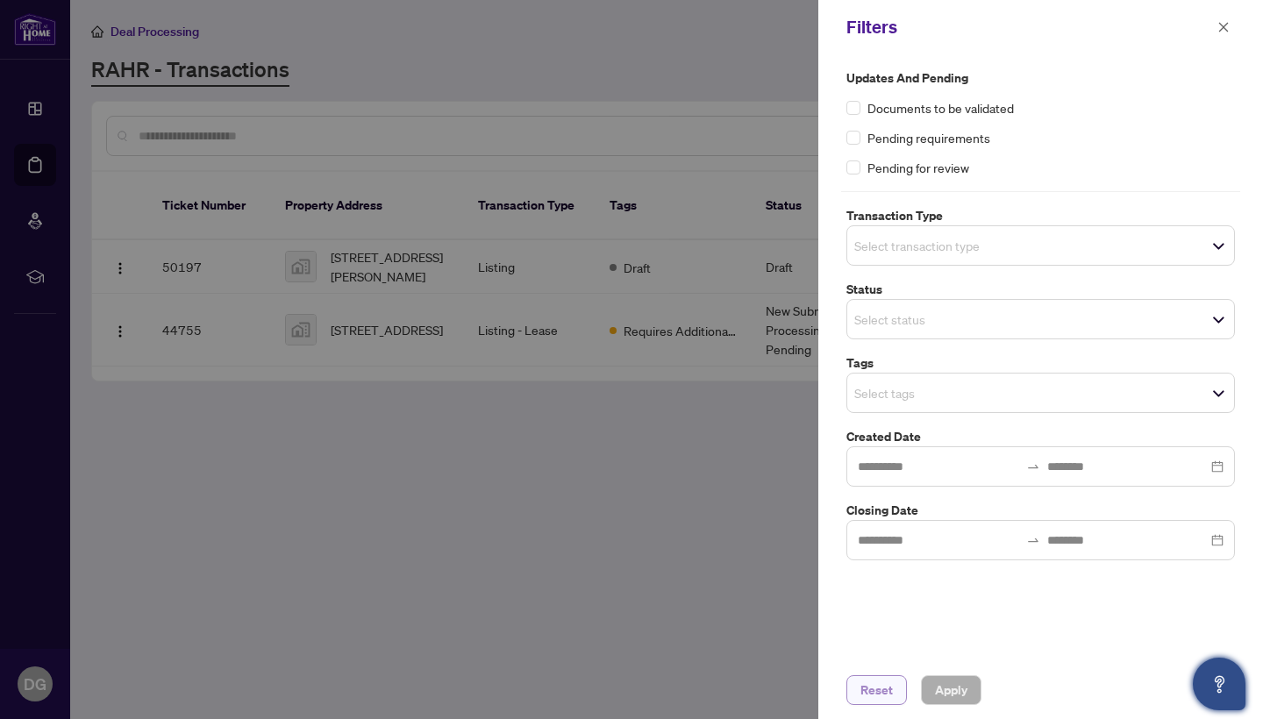
click at [872, 690] on span "Reset" at bounding box center [877, 690] width 32 height 28
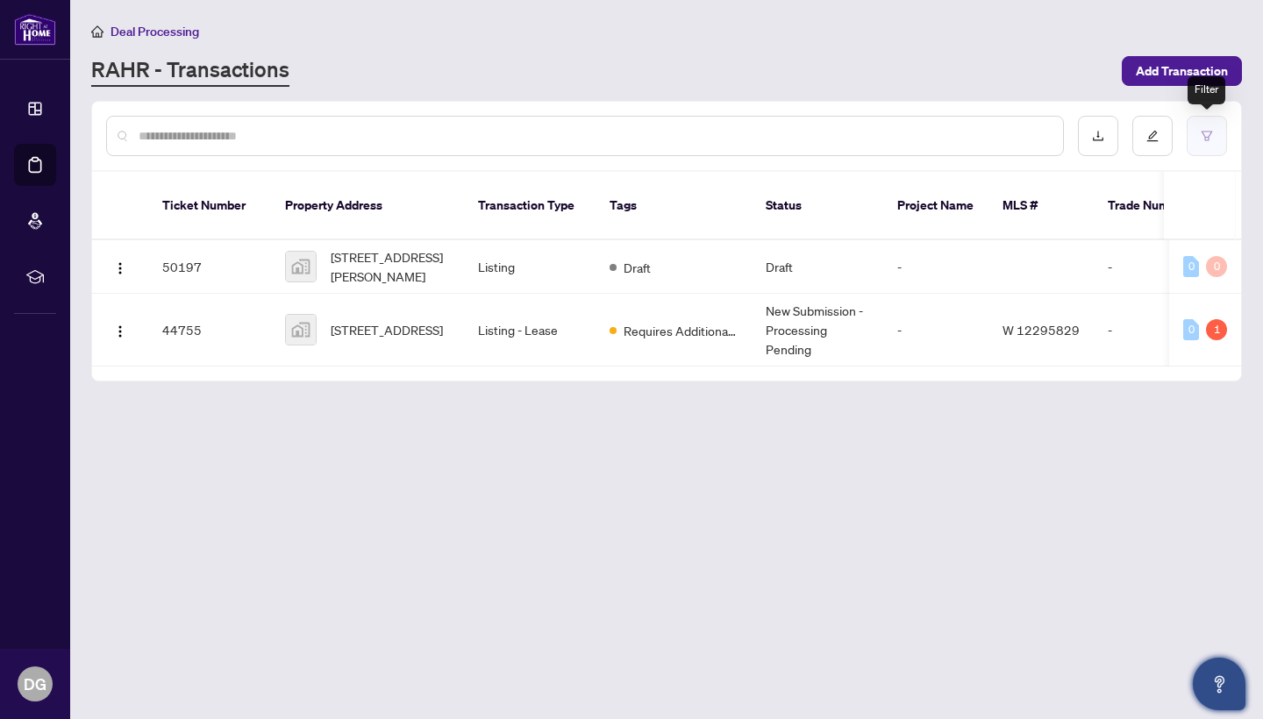
click at [1212, 136] on icon "filter" at bounding box center [1207, 136] width 12 height 12
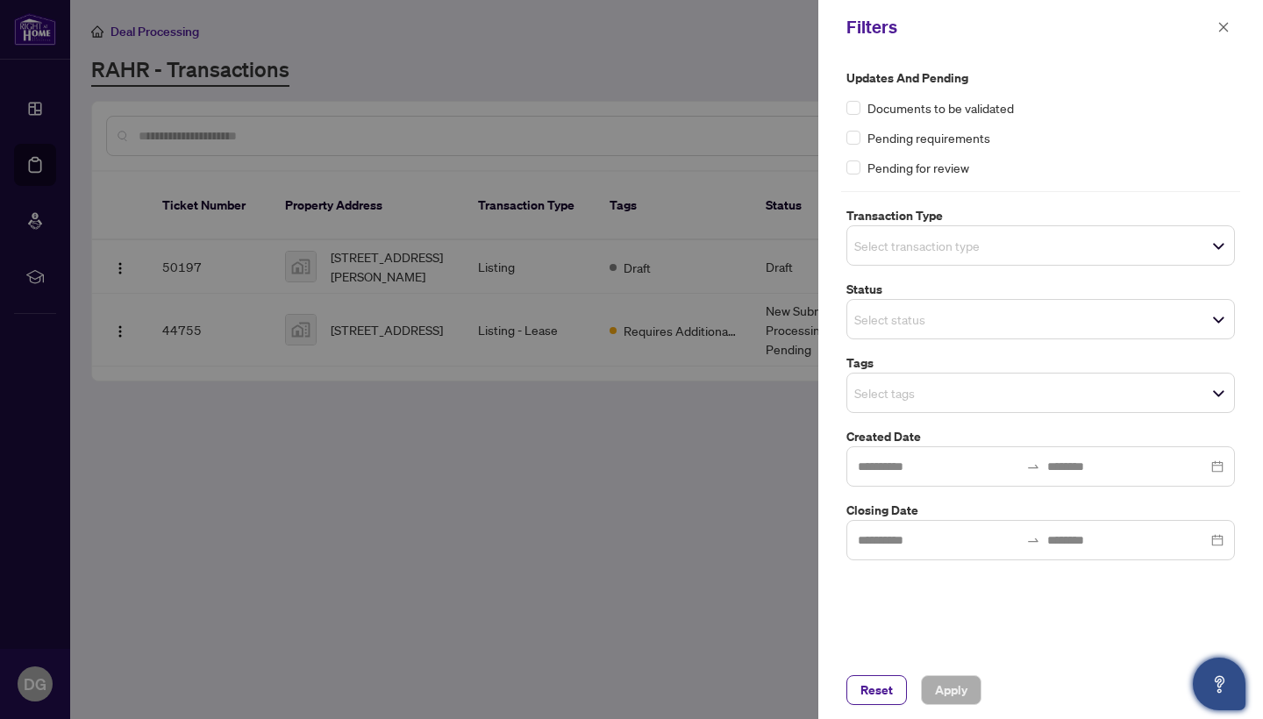
click at [1074, 313] on span "Select status" at bounding box center [1041, 319] width 387 height 25
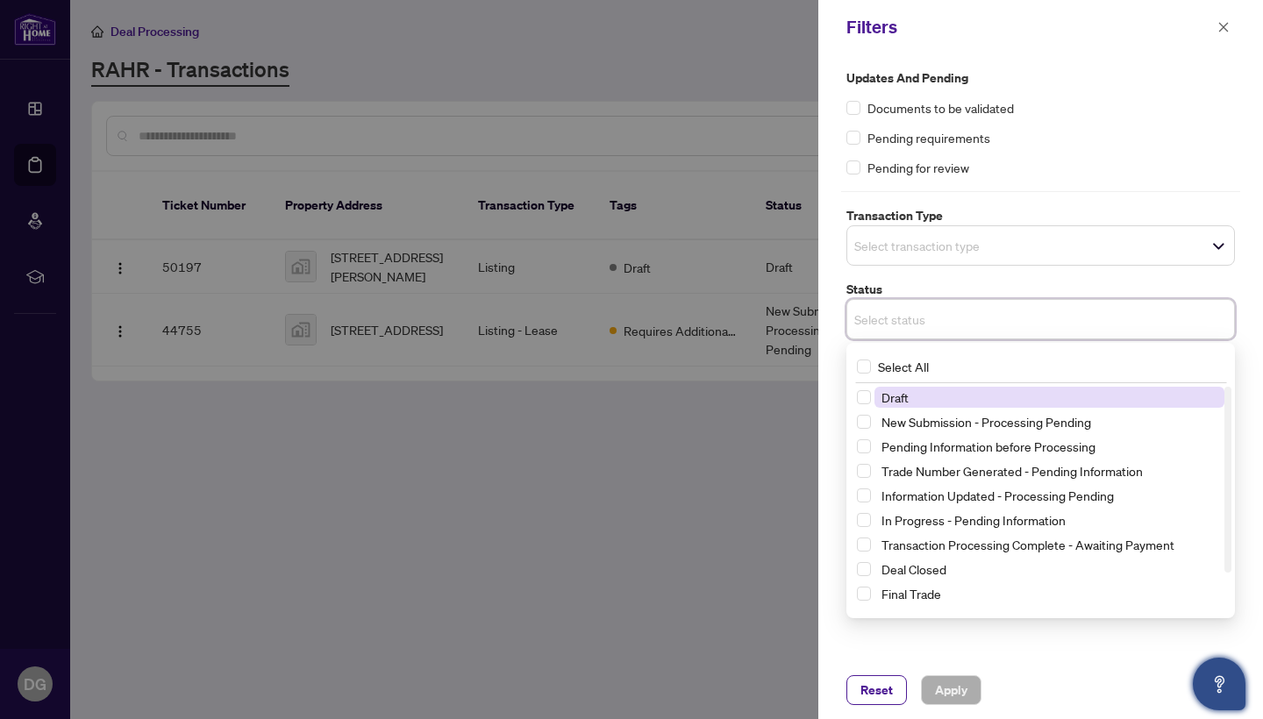
click at [1037, 392] on span "Draft" at bounding box center [1050, 397] width 350 height 21
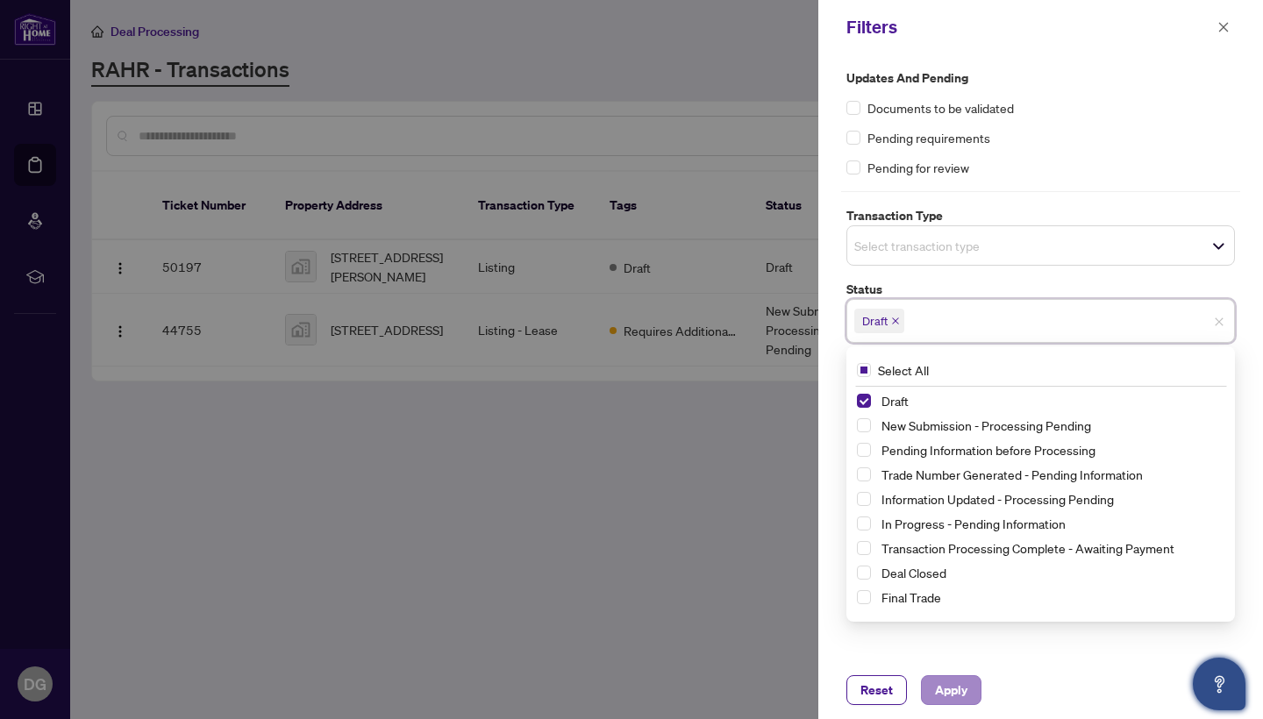
click at [958, 686] on span "Apply" at bounding box center [951, 690] width 32 height 28
